Goal: Task Accomplishment & Management: Manage account settings

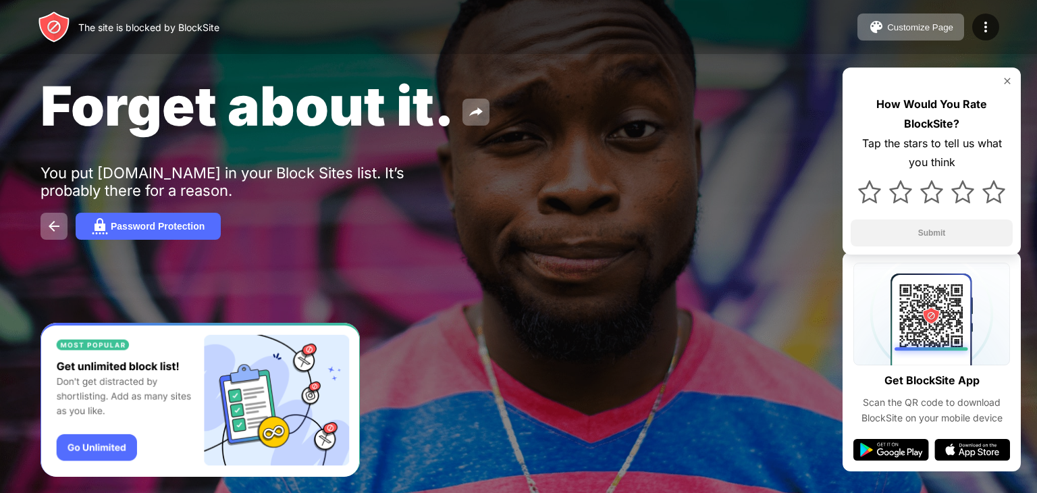
click at [1006, 78] on img at bounding box center [1007, 81] width 11 height 11
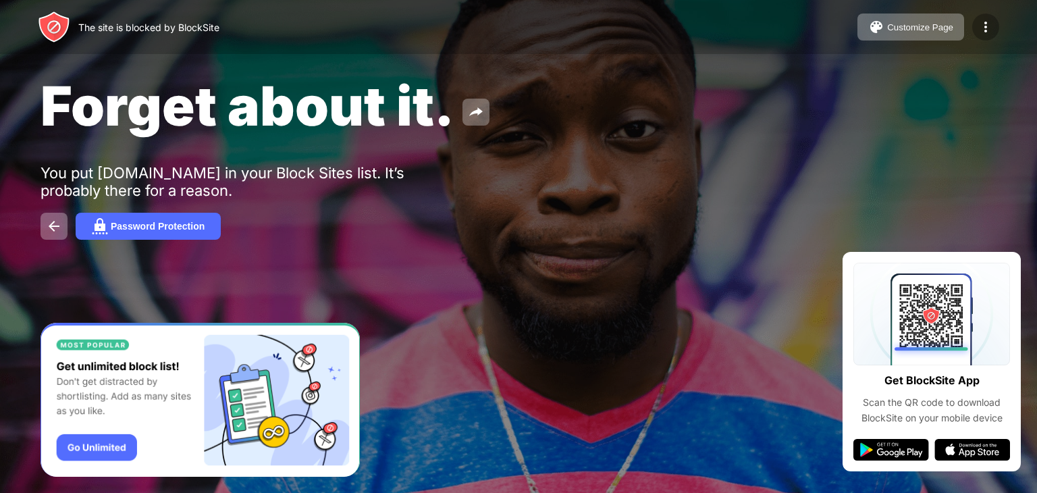
click at [985, 22] on img at bounding box center [986, 27] width 16 height 16
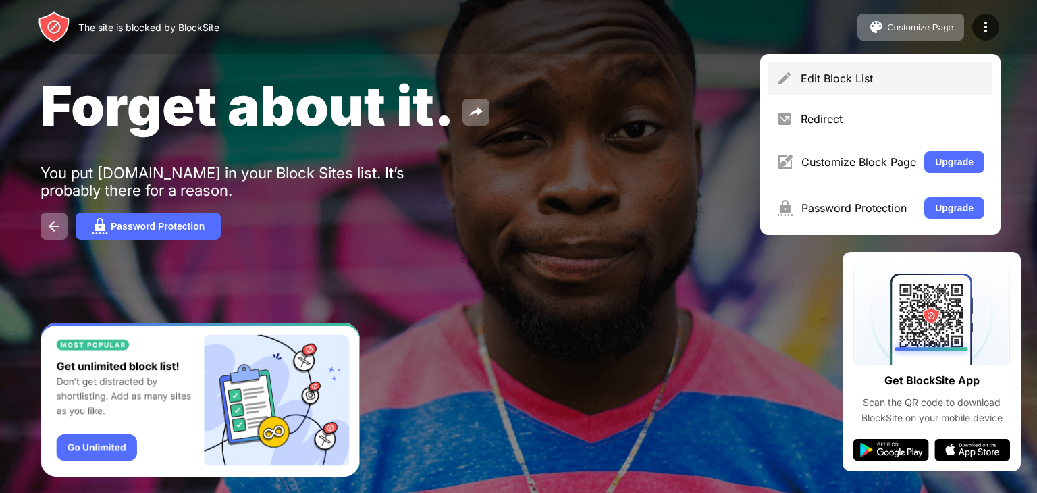
click at [824, 74] on div "Edit Block List" at bounding box center [893, 79] width 184 height 14
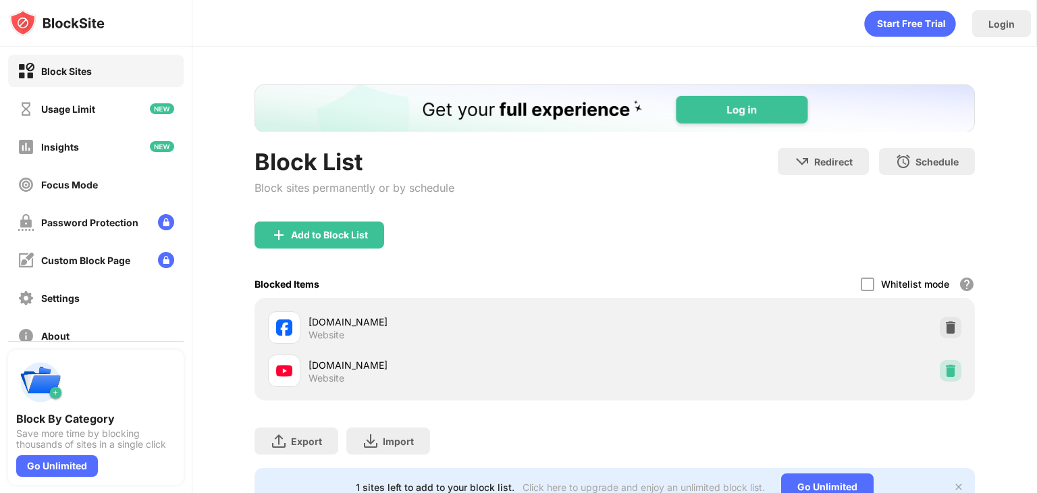
click at [944, 369] on img at bounding box center [951, 371] width 14 height 14
